Goal: Task Accomplishment & Management: Use online tool/utility

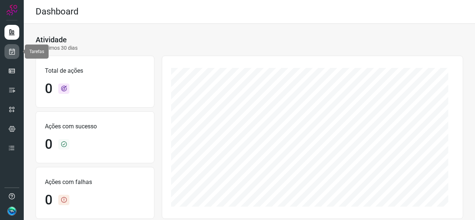
click at [13, 56] on link at bounding box center [11, 51] width 15 height 15
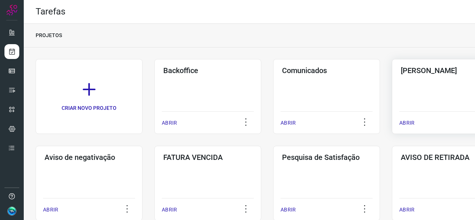
click at [413, 96] on div "Pós Serviço ABRIR" at bounding box center [445, 96] width 107 height 75
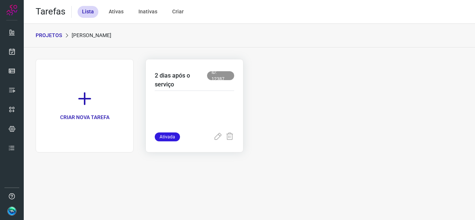
click at [198, 95] on div at bounding box center [194, 112] width 79 height 42
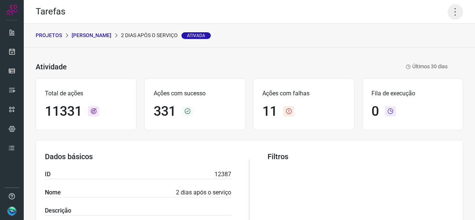
click at [447, 14] on icon at bounding box center [455, 12] width 16 height 16
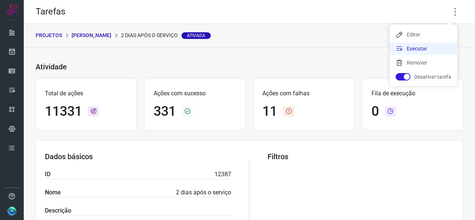
click at [415, 47] on li "Executar" at bounding box center [424, 49] width 68 height 12
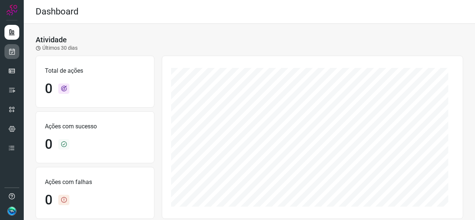
click at [10, 55] on link at bounding box center [11, 51] width 15 height 15
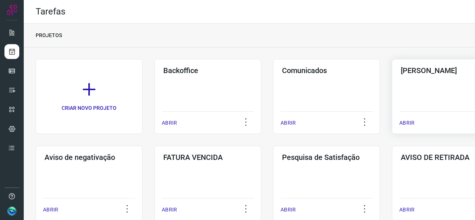
click at [405, 106] on div "Pós Serviço ABRIR" at bounding box center [445, 96] width 107 height 75
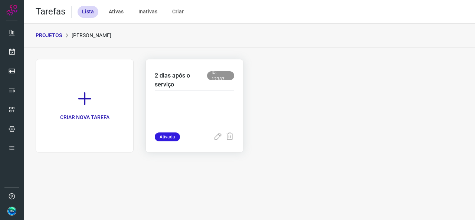
click at [181, 105] on p at bounding box center [194, 113] width 79 height 37
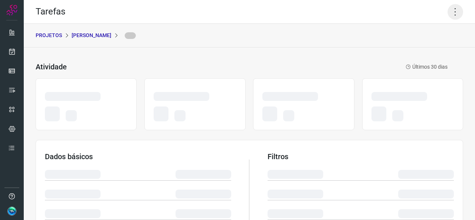
click at [447, 16] on icon at bounding box center [455, 12] width 16 height 16
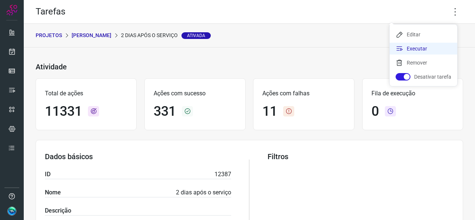
click at [413, 48] on li "Executar" at bounding box center [424, 49] width 68 height 12
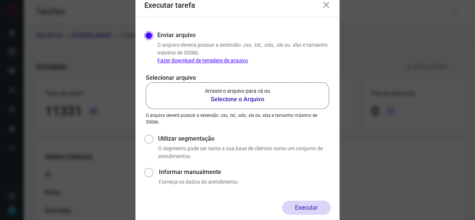
click at [222, 99] on b "Selecione o Arquivo" at bounding box center [237, 99] width 65 height 9
click at [0, 0] on input "Arraste o arquivo para cá ou Selecione o Arquivo" at bounding box center [0, 0] width 0 height 0
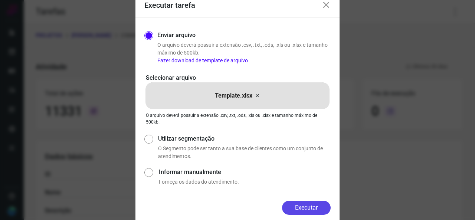
click at [292, 204] on button "Executar" at bounding box center [306, 208] width 49 height 14
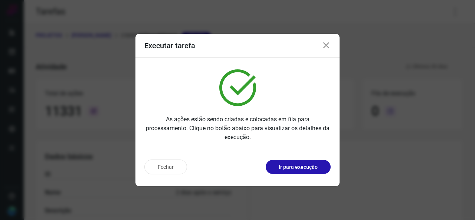
click at [308, 168] on p "Ir para execução" at bounding box center [298, 167] width 39 height 8
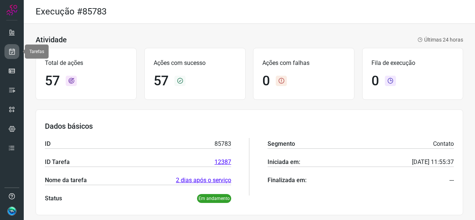
click at [12, 54] on icon at bounding box center [12, 51] width 8 height 7
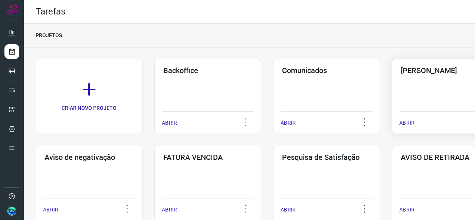
click at [420, 91] on div "Pós Serviço ABRIR" at bounding box center [445, 96] width 107 height 75
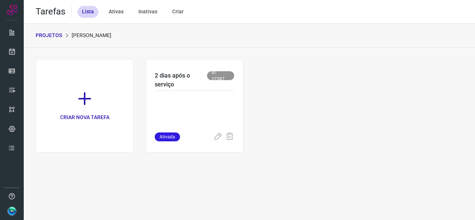
click at [241, 109] on div "2 dias após o serviço ID: 12387 Ativada" at bounding box center [194, 105] width 98 height 93
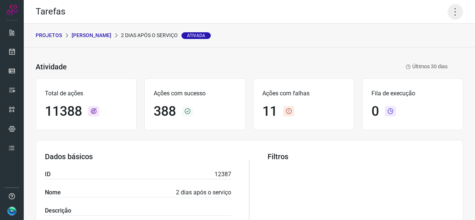
click at [457, 9] on div "Tarefas" at bounding box center [249, 12] width 451 height 24
click at [452, 12] on icon at bounding box center [455, 12] width 16 height 16
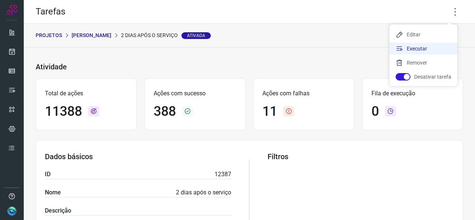
click at [405, 46] on li "Executar" at bounding box center [424, 49] width 68 height 12
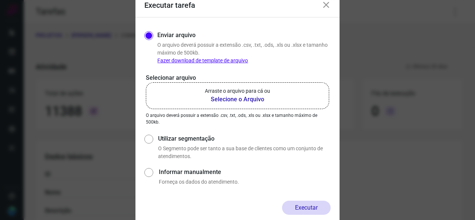
click at [246, 103] on b "Selecione o Arquivo" at bounding box center [237, 99] width 65 height 9
click at [0, 0] on input "Arraste o arquivo para cá ou Selecione o Arquivo" at bounding box center [0, 0] width 0 height 0
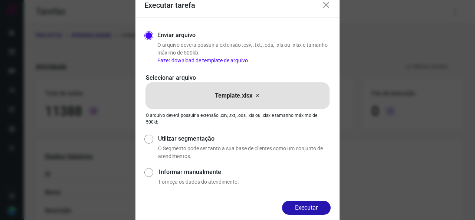
click at [303, 208] on button "Executar" at bounding box center [306, 208] width 49 height 14
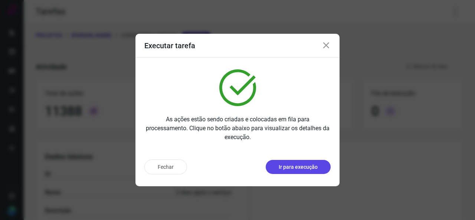
click at [295, 170] on p "Ir para execução" at bounding box center [298, 167] width 39 height 8
